Goal: Book appointment/travel/reservation

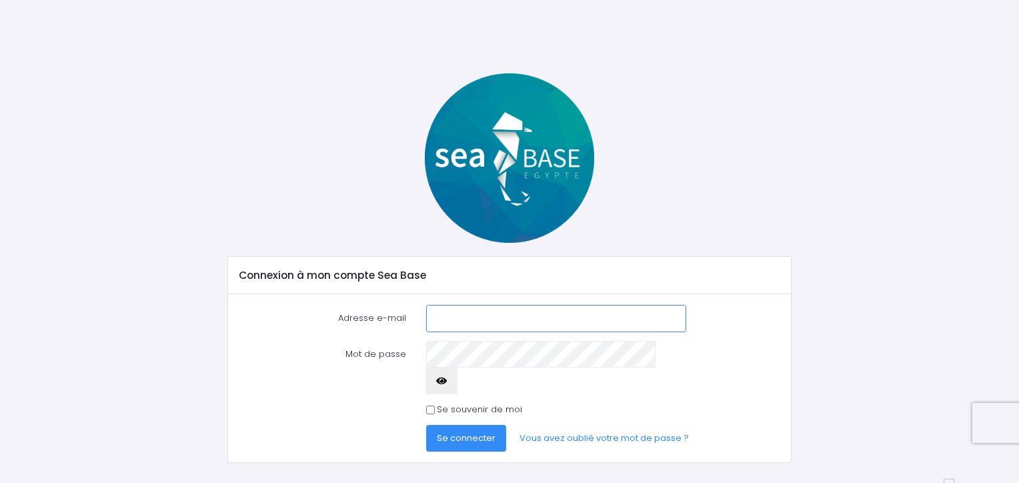
type input "jpcac@aliceadsl.fr"
click at [447, 381] on icon "button" at bounding box center [441, 381] width 11 height 0
click at [472, 431] on span "Se connecter" at bounding box center [466, 437] width 59 height 13
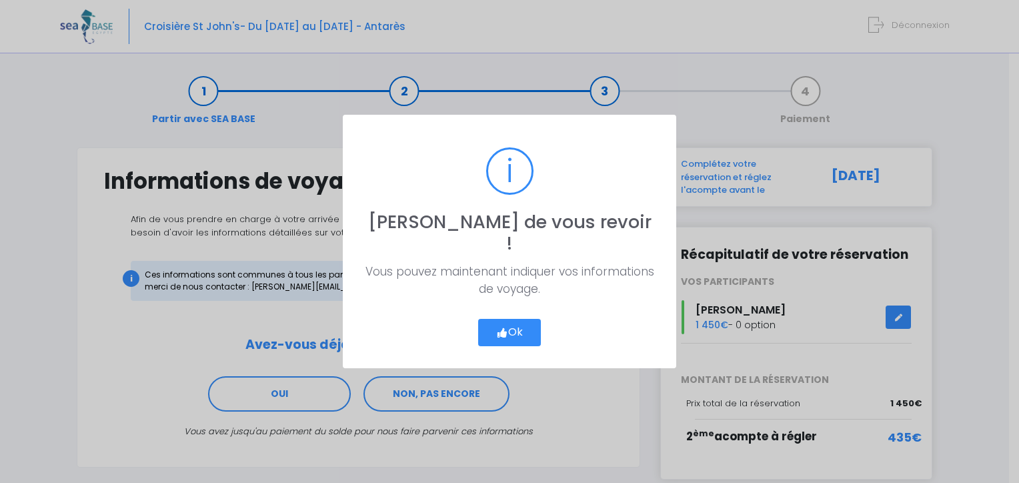
click at [512, 320] on button "Ok" at bounding box center [509, 333] width 63 height 28
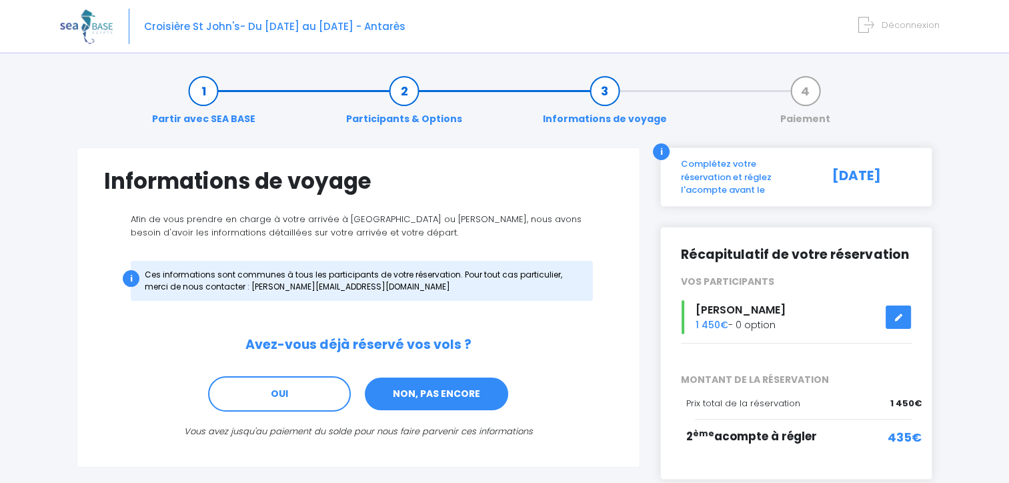
scroll to position [65, 0]
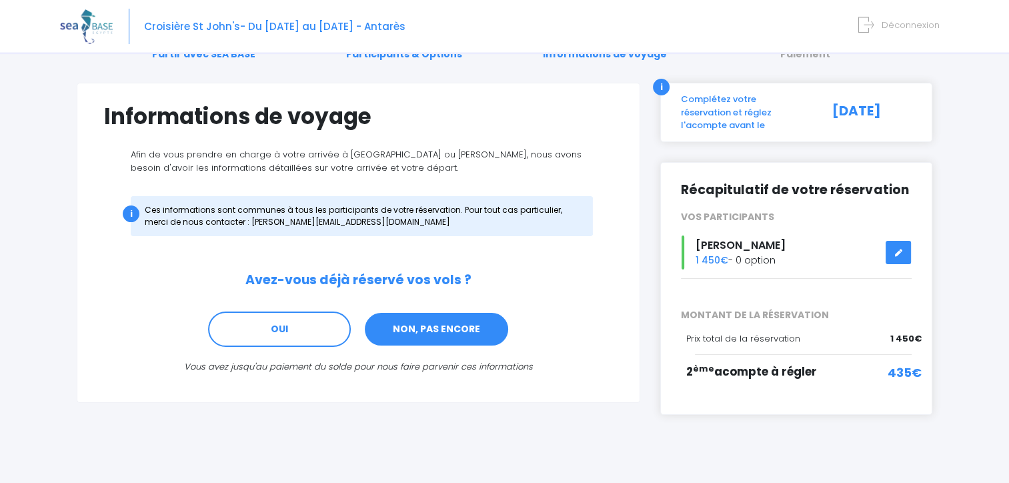
click at [415, 333] on link "NON, PAS ENCORE" at bounding box center [436, 329] width 146 height 36
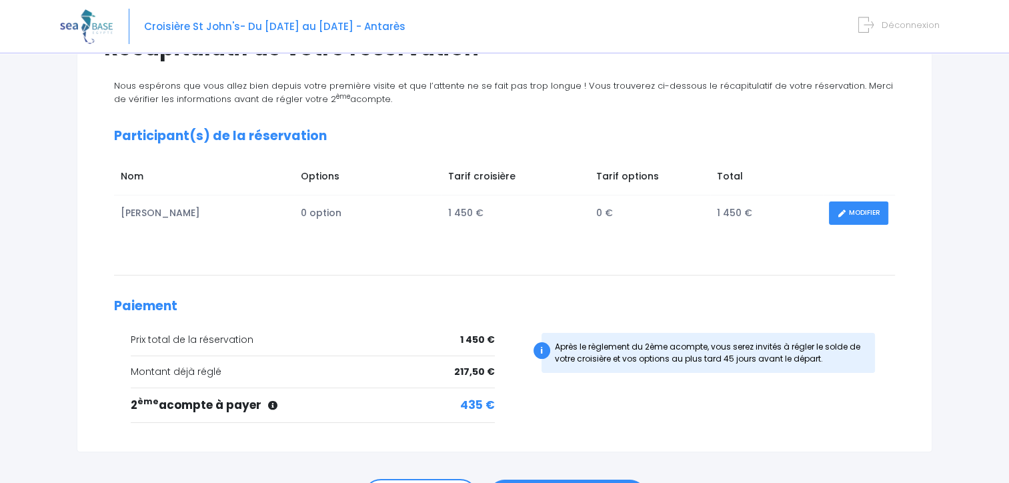
scroll to position [200, 0]
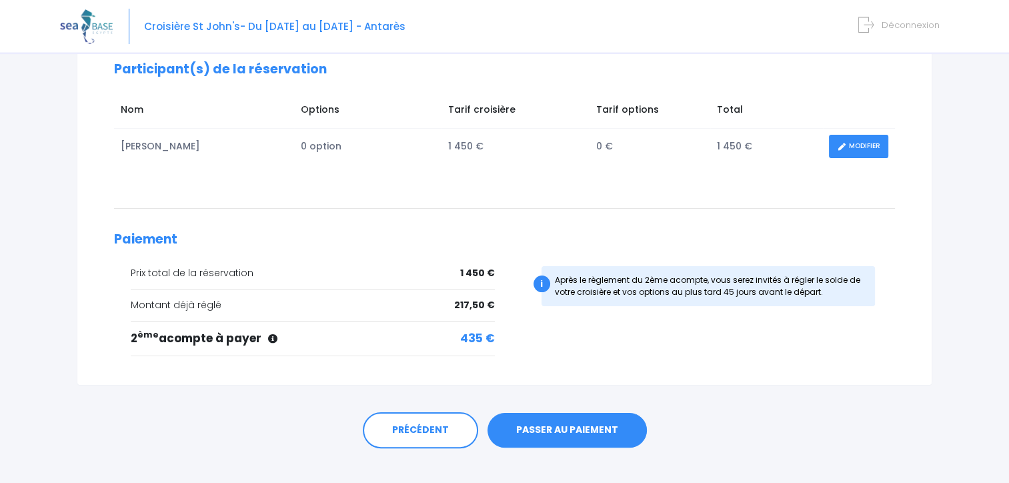
click at [856, 147] on link "MODIFIER" at bounding box center [858, 146] width 59 height 23
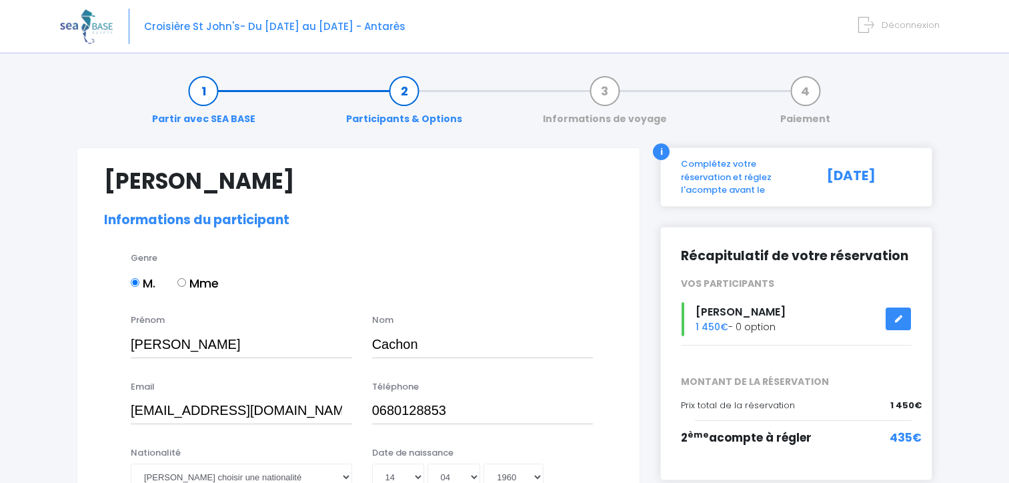
select select "N2"
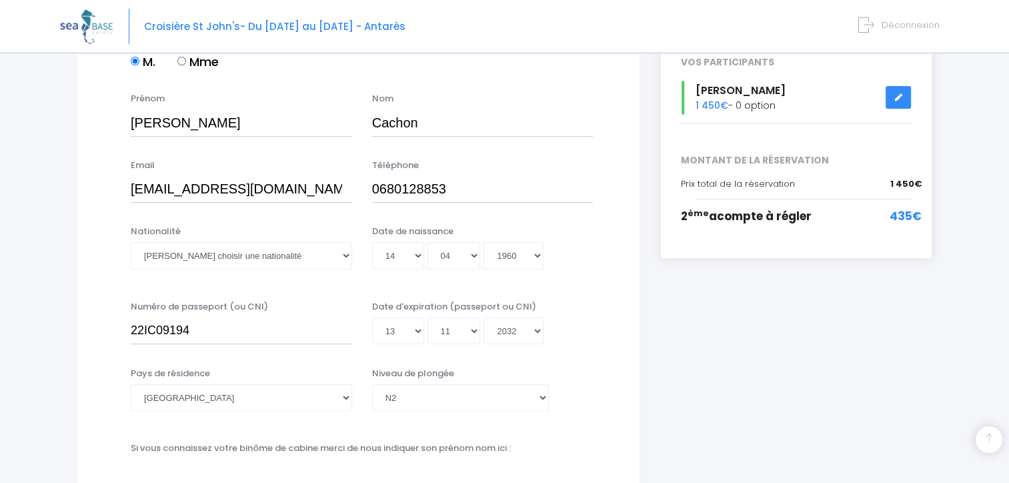
scroll to position [21, 0]
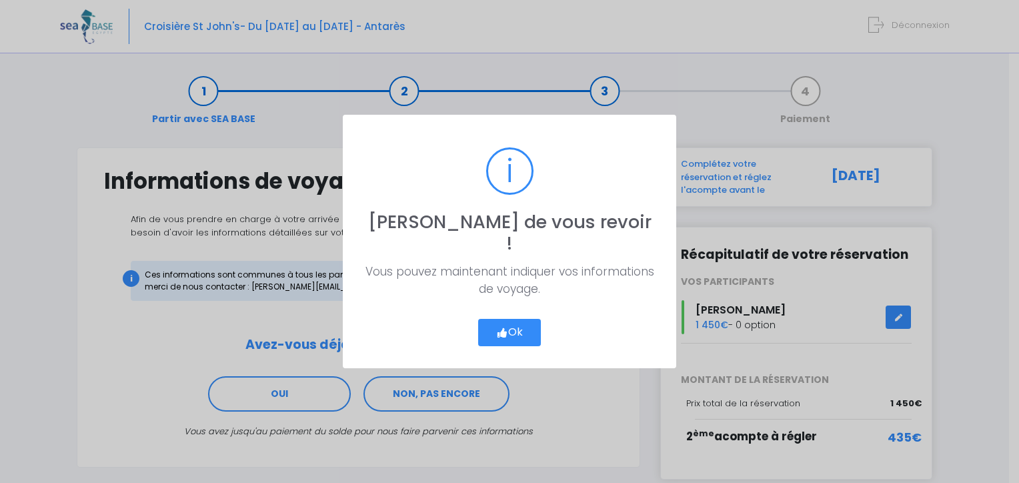
click at [520, 319] on button "Ok" at bounding box center [509, 333] width 63 height 28
